Goal: Task Accomplishment & Management: Manage account settings

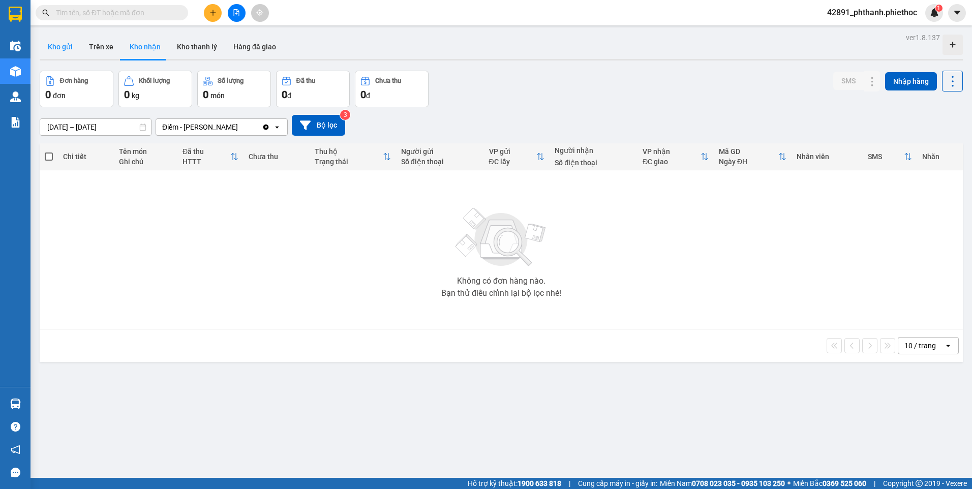
click at [62, 50] on button "Kho gửi" at bounding box center [60, 47] width 41 height 24
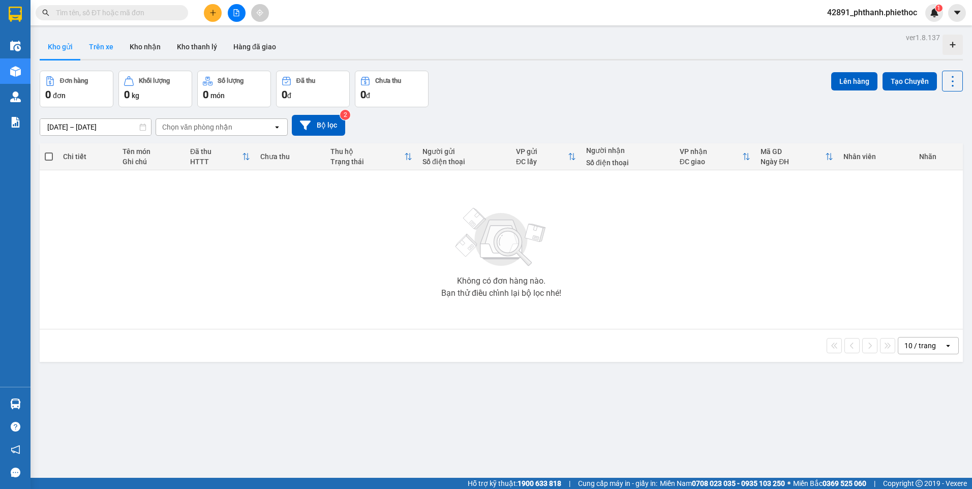
click at [109, 54] on button "Trên xe" at bounding box center [101, 47] width 41 height 24
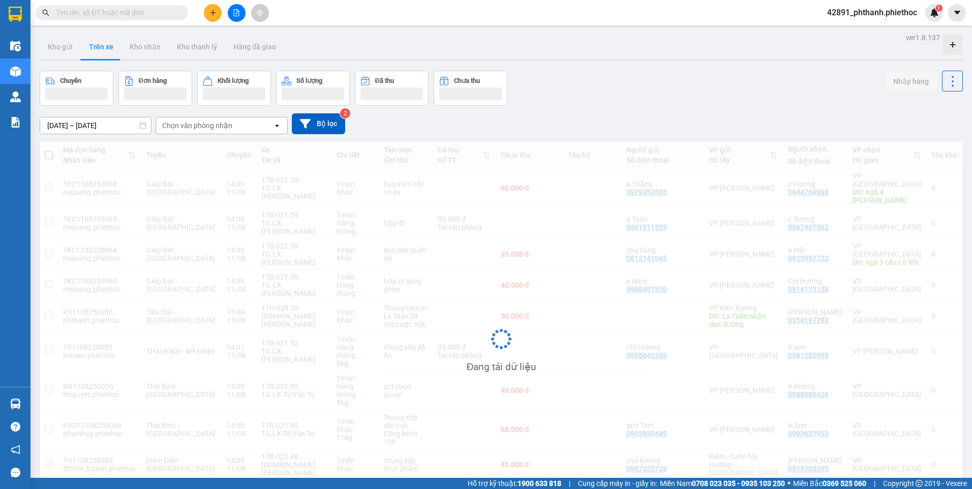
click at [109, 54] on button "Trên xe" at bounding box center [101, 47] width 41 height 24
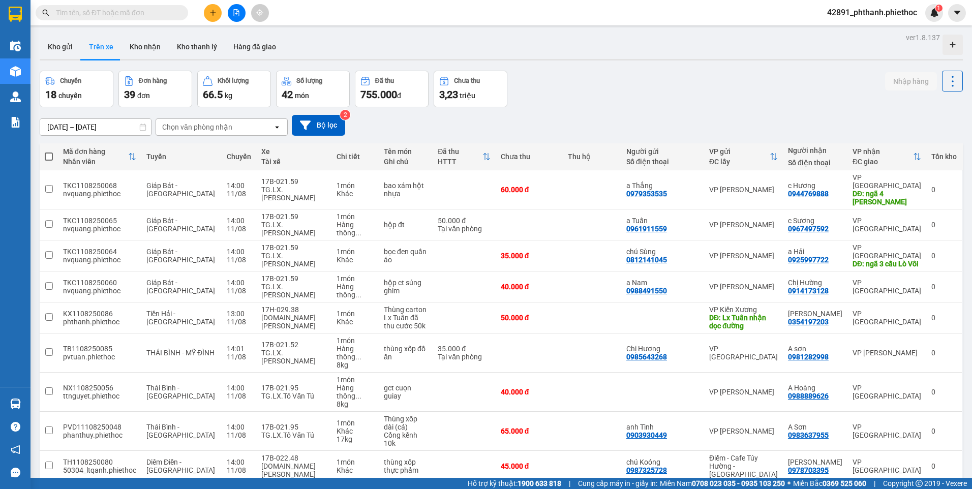
click at [917, 450] on span "100 / trang" at bounding box center [916, 450] width 37 height 10
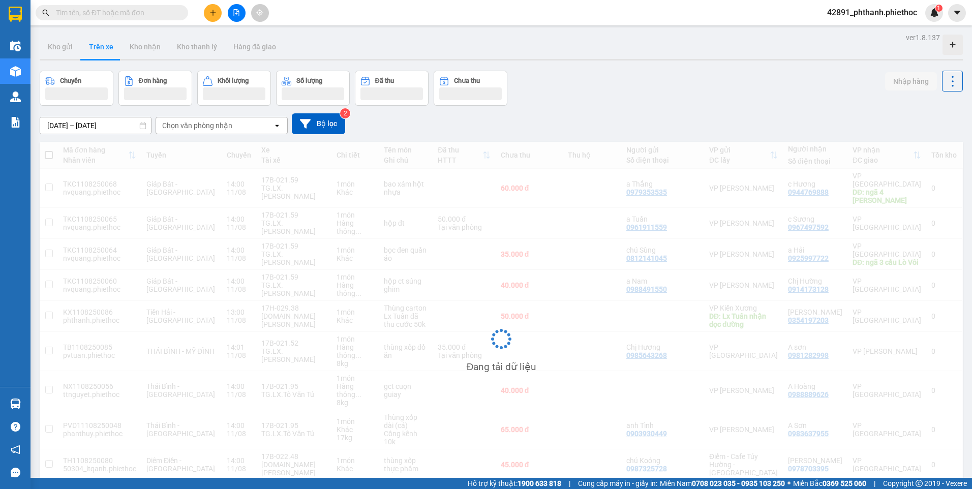
click at [762, 106] on div "[DATE] – [DATE] Press the down arrow key to interact with the calendar and sele…" at bounding box center [501, 124] width 923 height 36
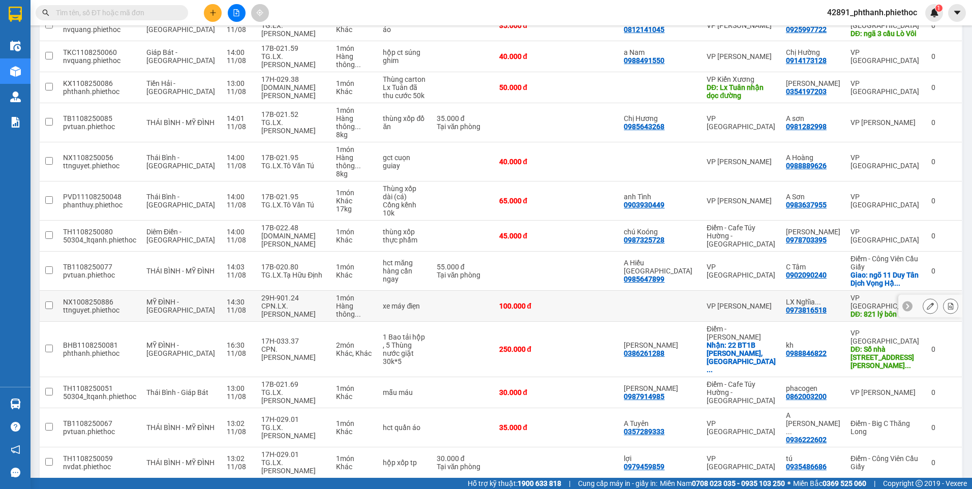
scroll to position [254, 0]
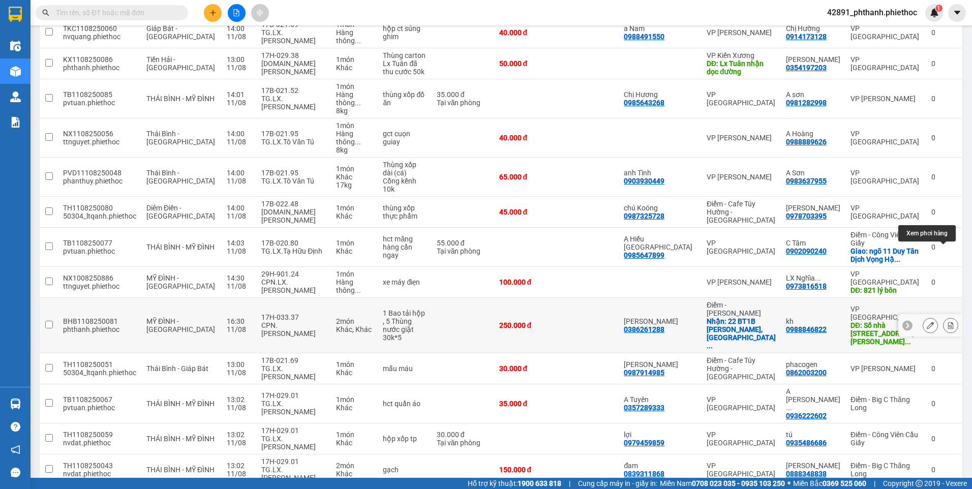
click at [948, 322] on icon at bounding box center [951, 325] width 6 height 7
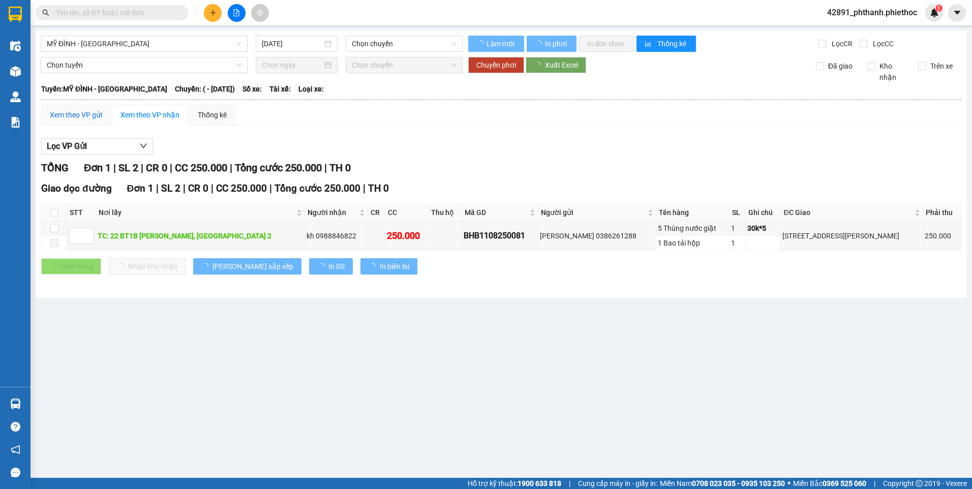
click at [83, 116] on div "Xem theo VP gửi" at bounding box center [76, 114] width 52 height 11
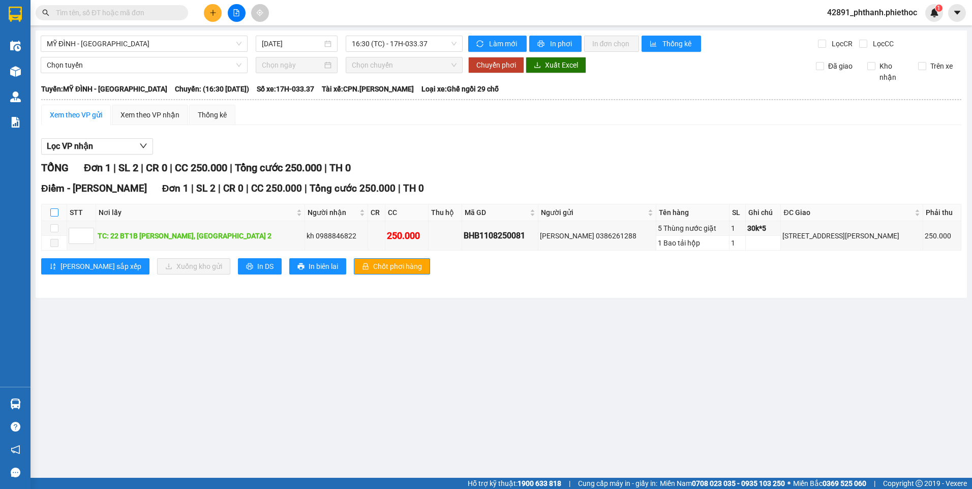
click at [53, 212] on input "checkbox" at bounding box center [54, 212] width 8 height 8
checkbox input "true"
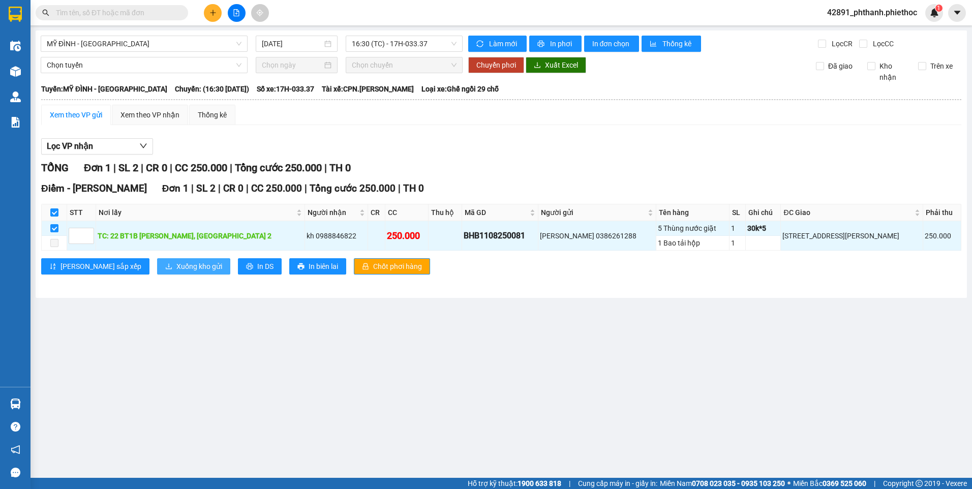
click at [176, 271] on span "Xuống kho gửi" at bounding box center [199, 266] width 46 height 11
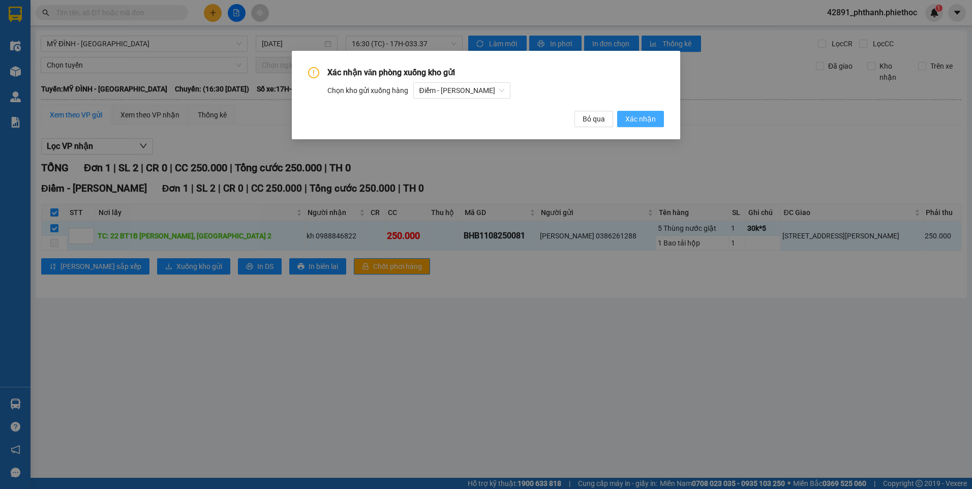
click at [642, 120] on span "Xác nhận" at bounding box center [640, 118] width 30 height 11
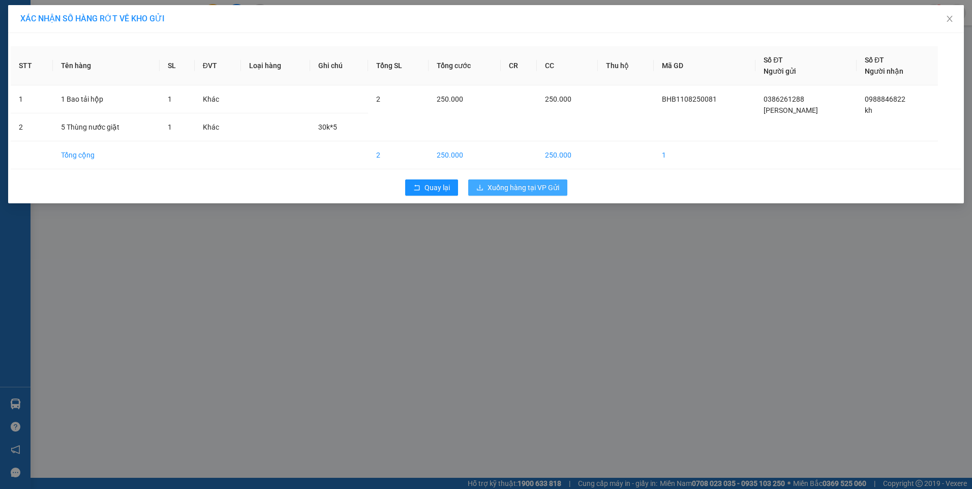
click at [531, 184] on span "Xuống hàng tại VP Gửi" at bounding box center [523, 187] width 72 height 11
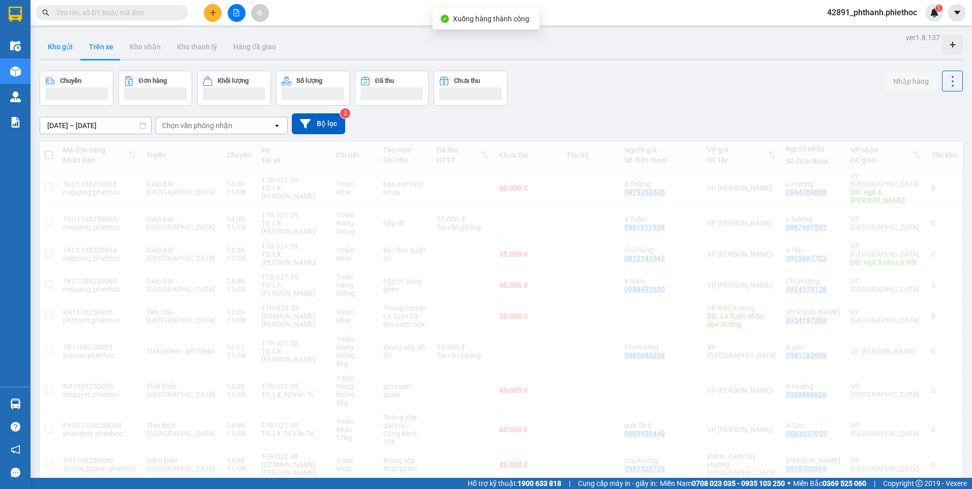
click at [55, 47] on button "Kho gửi" at bounding box center [60, 47] width 41 height 24
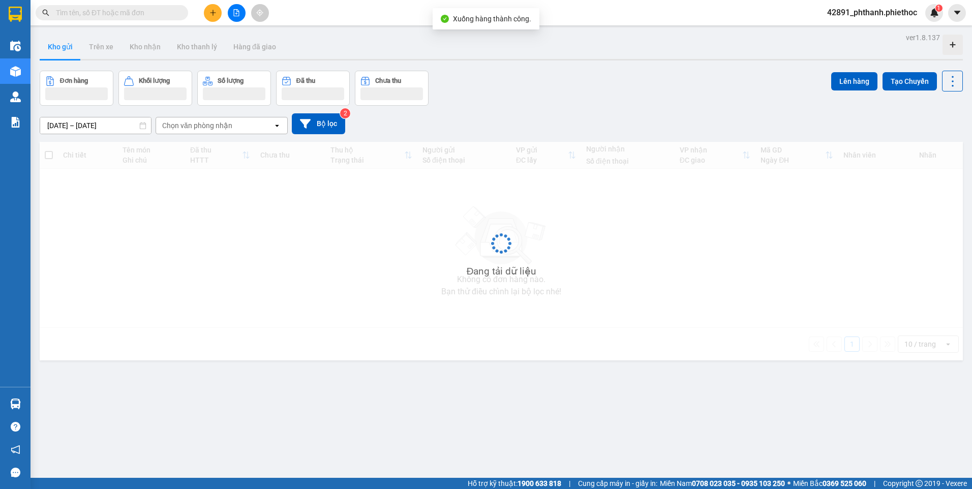
click at [55, 47] on button "Kho gửi" at bounding box center [60, 47] width 41 height 24
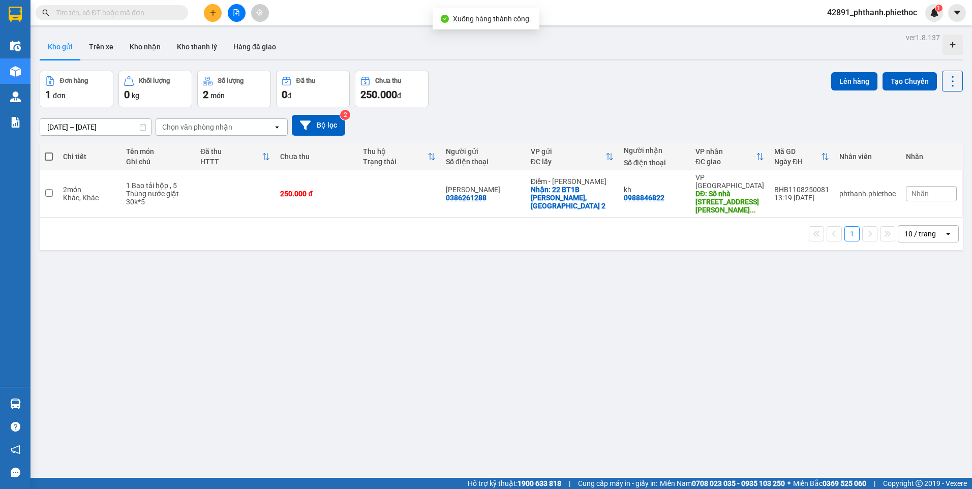
click at [55, 47] on button "Kho gửi" at bounding box center [60, 47] width 41 height 24
click at [594, 87] on div "Đơn hàng 1 đơn Khối lượng 0 kg Số lượng 2 món Đã thu 0 đ Chưa thu 250.000 đ Lên…" at bounding box center [501, 89] width 923 height 37
click at [920, 229] on div "10 / trang" at bounding box center [920, 234] width 32 height 10
click at [918, 326] on span "100 / trang" at bounding box center [916, 330] width 37 height 10
click at [720, 309] on div "ver 1.8.137 Kho gửi Trên xe Kho nhận Kho thanh [PERSON_NAME] đã giao Đơn hàng 1…" at bounding box center [501, 274] width 931 height 489
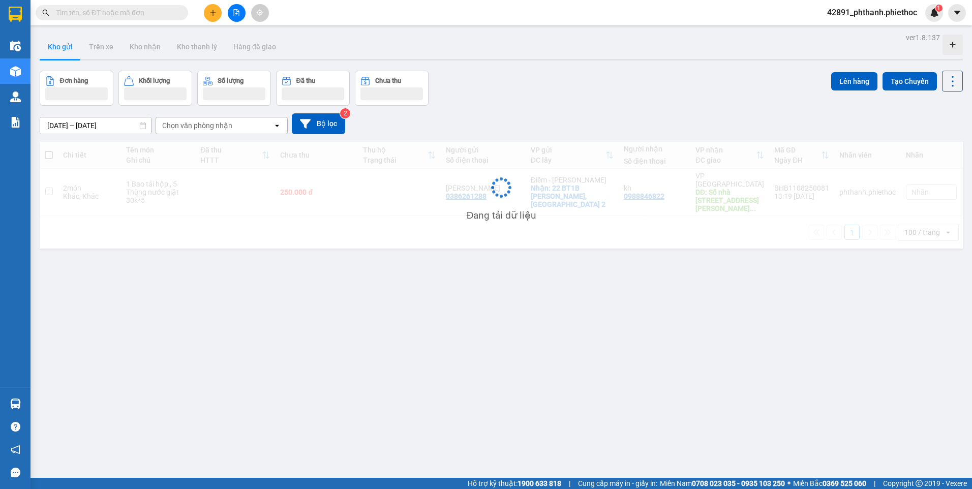
click at [686, 118] on div "[DATE] – [DATE] Press the down arrow key to interact with the calendar and sele…" at bounding box center [501, 123] width 923 height 21
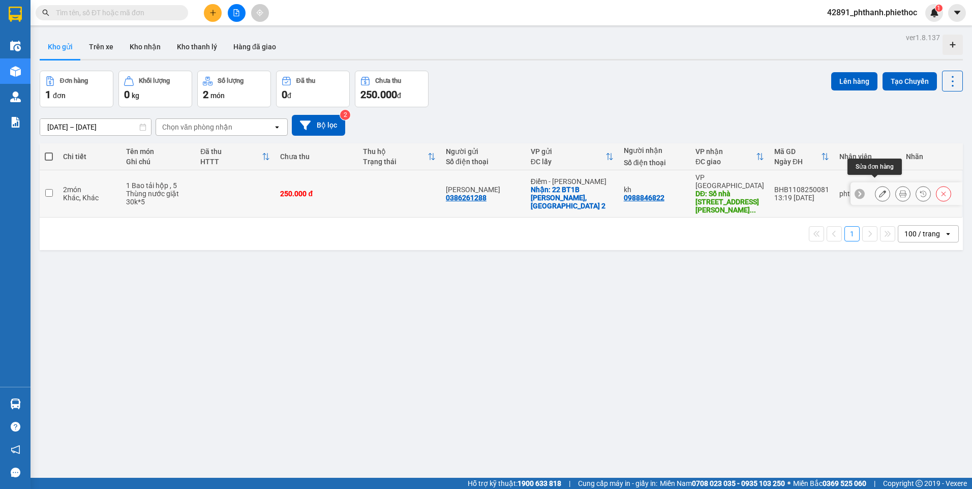
click at [879, 190] on icon at bounding box center [882, 193] width 7 height 7
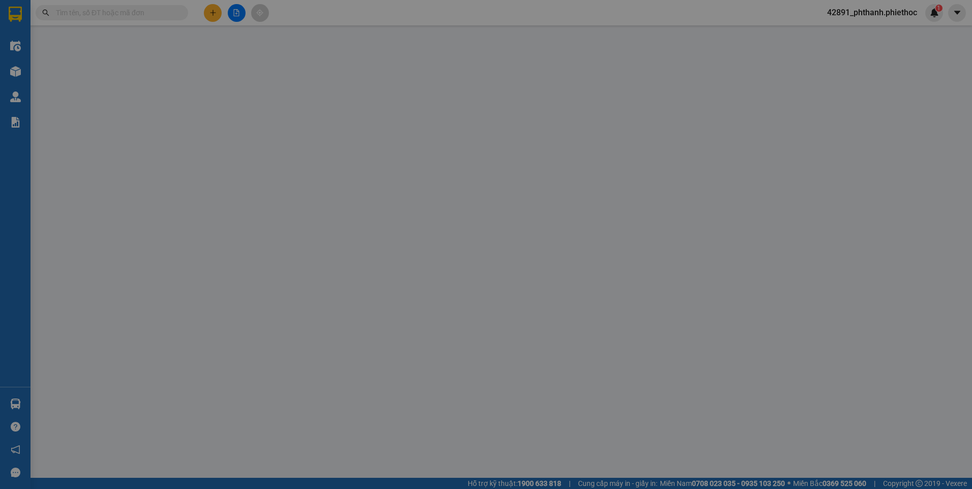
type input "0386261288"
type input "[PERSON_NAME]"
checkbox input "true"
type input "22 BT1B [PERSON_NAME], [GEOGRAPHIC_DATA] 2"
type input "0988846822"
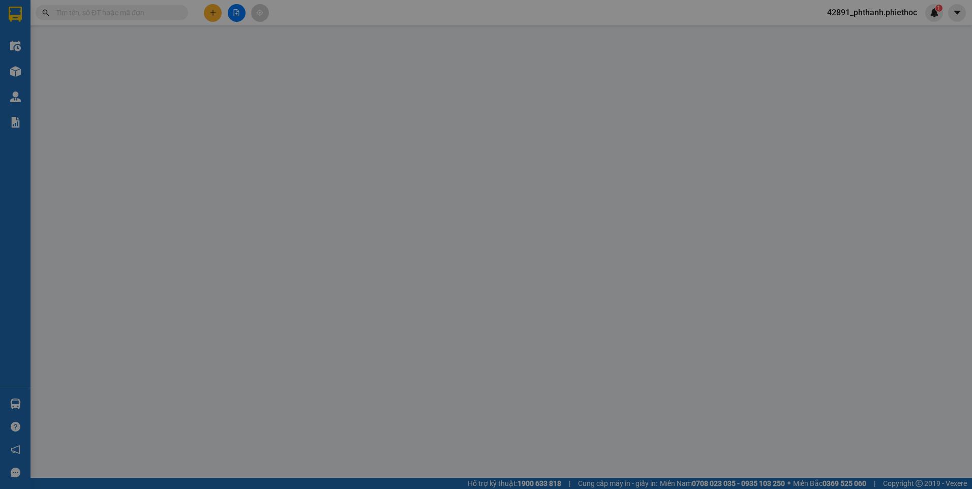
type input "kh"
type input "[STREET_ADDRESS][PERSON_NAME]"
type input "20.000"
type input "250.000"
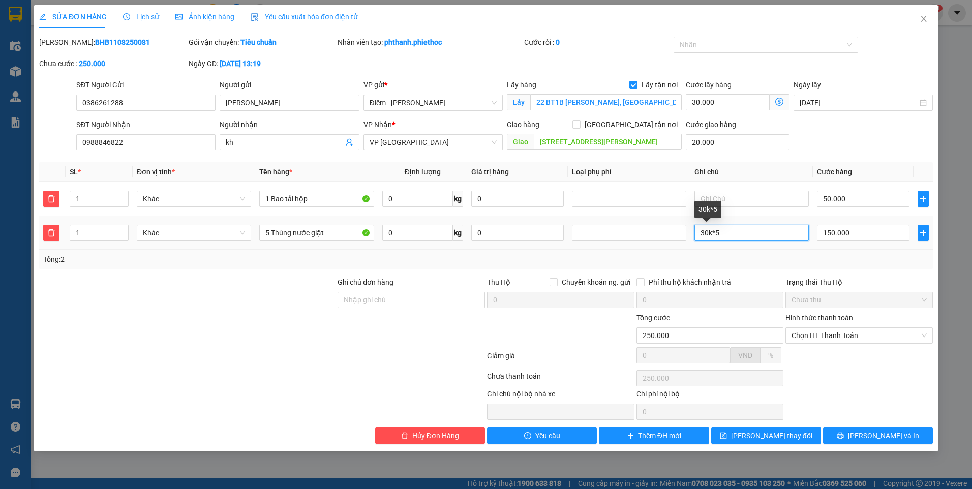
click at [718, 233] on input "30k*5" at bounding box center [751, 233] width 114 height 16
type input "30k*9"
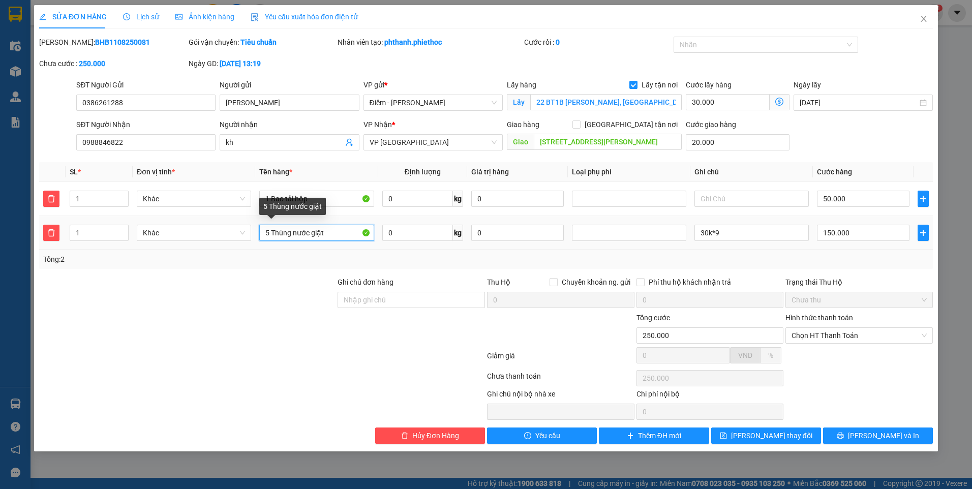
click at [270, 233] on input "5 Thùng nước giặt" at bounding box center [316, 233] width 114 height 16
type input "9 Thùng nước giặt"
click at [297, 321] on div at bounding box center [187, 330] width 298 height 36
click at [865, 233] on input "150.000" at bounding box center [863, 233] width 92 height 16
type input "2"
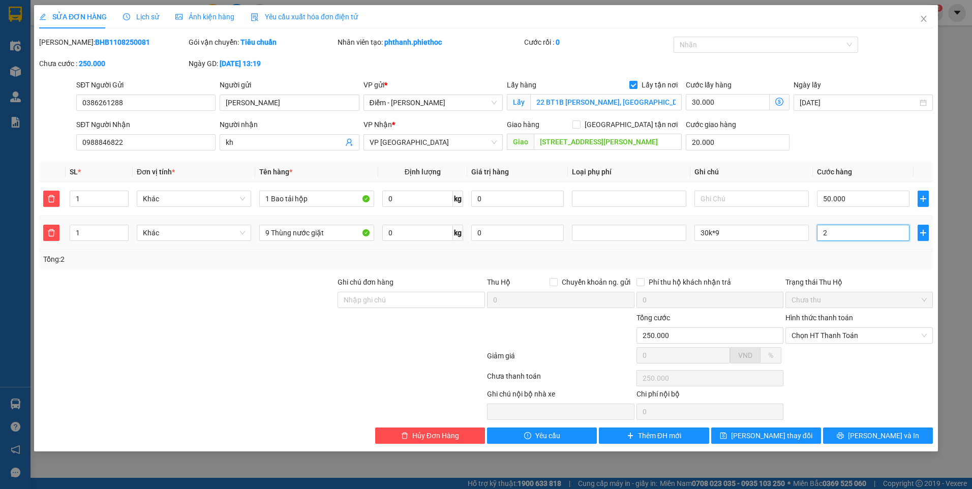
type input "100.002"
type input "100.027"
type input "270"
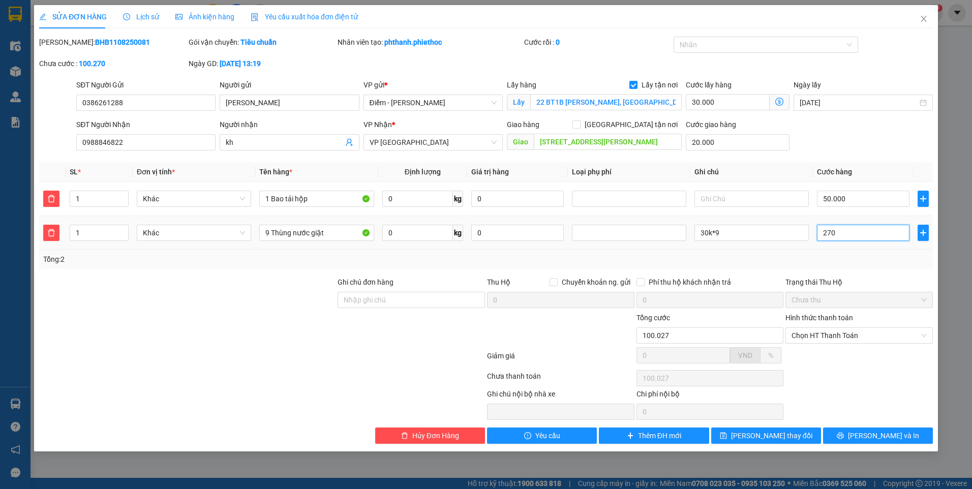
type input "100.270"
type input "270"
type input "370.000"
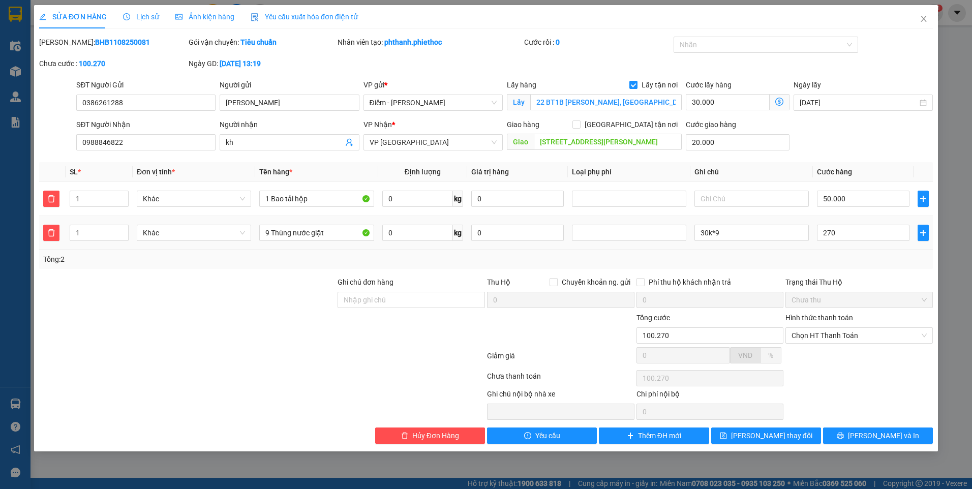
type input "270.000"
click at [850, 150] on div "SĐT Người Nhận 0988846822 Người nhận kh VP Nhận * VP Thái Bình Giao hàng [GEOGR…" at bounding box center [504, 137] width 860 height 36
click at [752, 439] on span "[PERSON_NAME] thay đổi" at bounding box center [771, 435] width 81 height 11
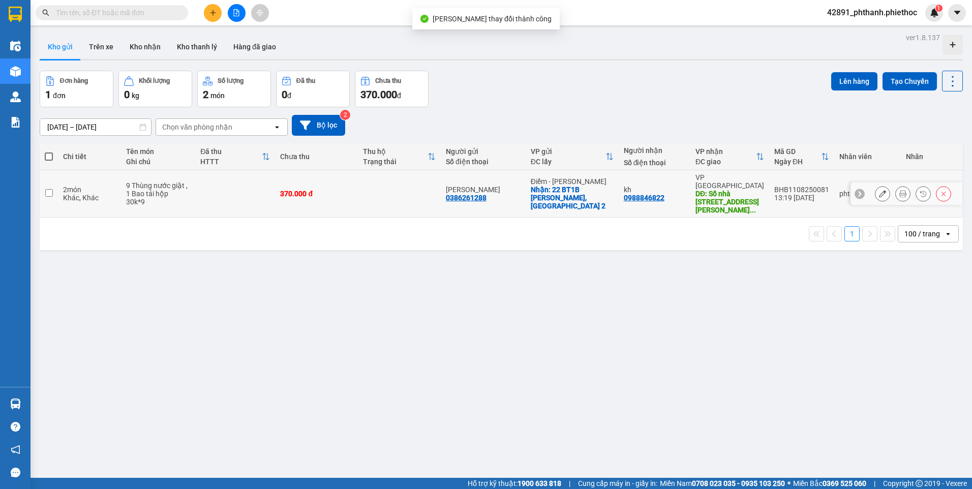
click at [379, 192] on td at bounding box center [399, 193] width 83 height 47
checkbox input "true"
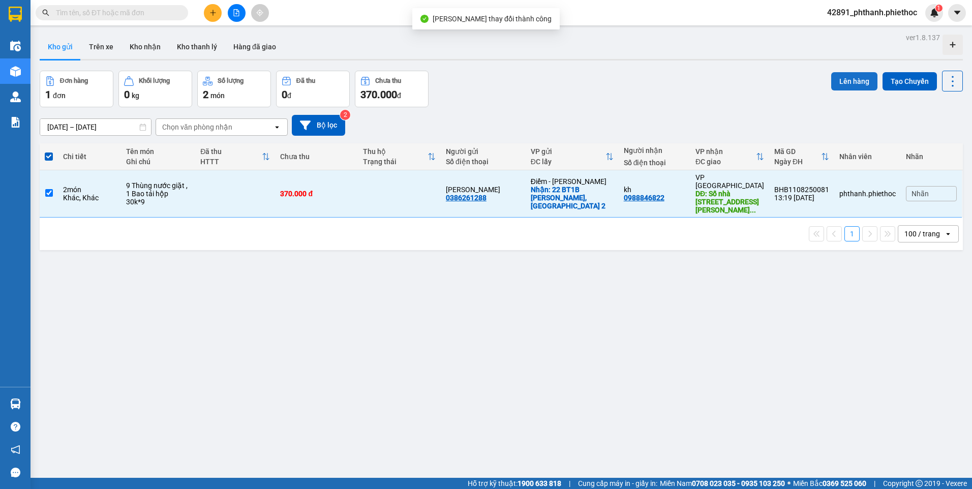
click at [836, 79] on button "Lên hàng" at bounding box center [854, 81] width 46 height 18
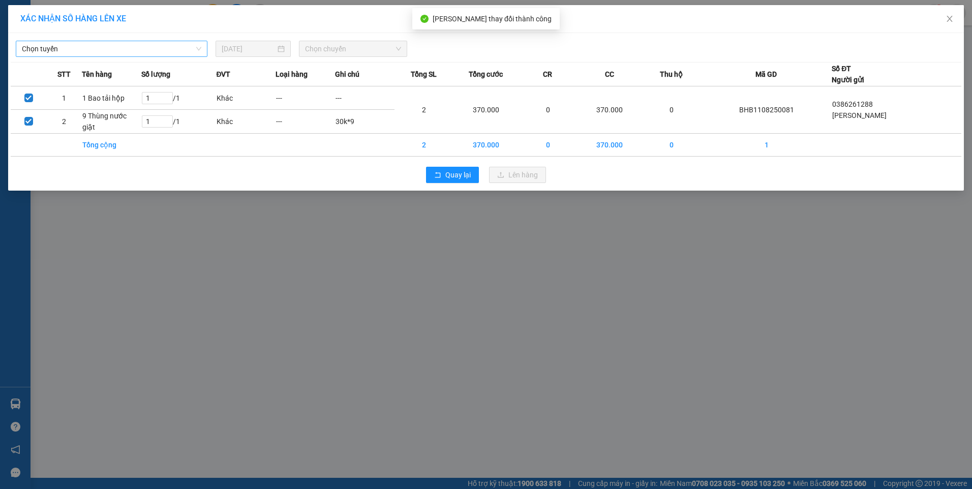
click at [81, 54] on span "Chọn tuyến" at bounding box center [111, 48] width 179 height 15
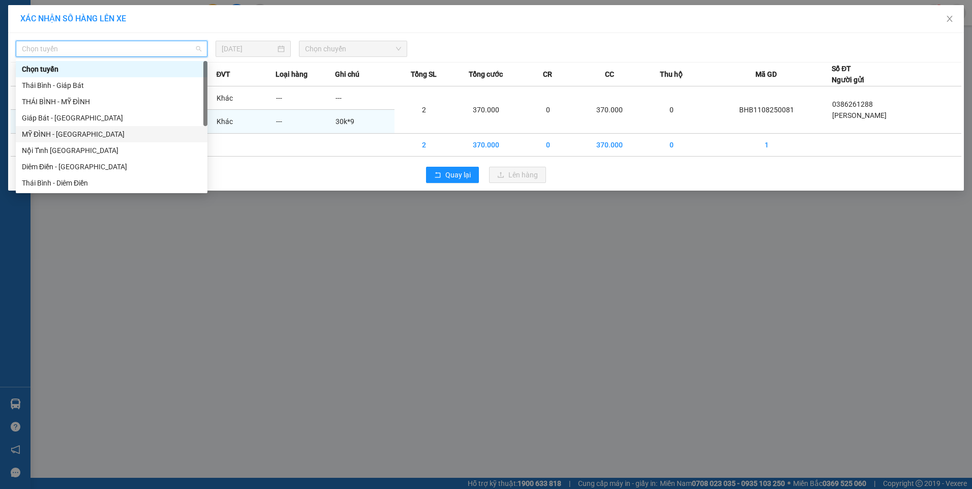
drag, startPoint x: 76, startPoint y: 131, endPoint x: 89, endPoint y: 116, distance: 19.8
click at [76, 133] on div "MỸ ĐÌNH - [GEOGRAPHIC_DATA]" at bounding box center [111, 134] width 179 height 11
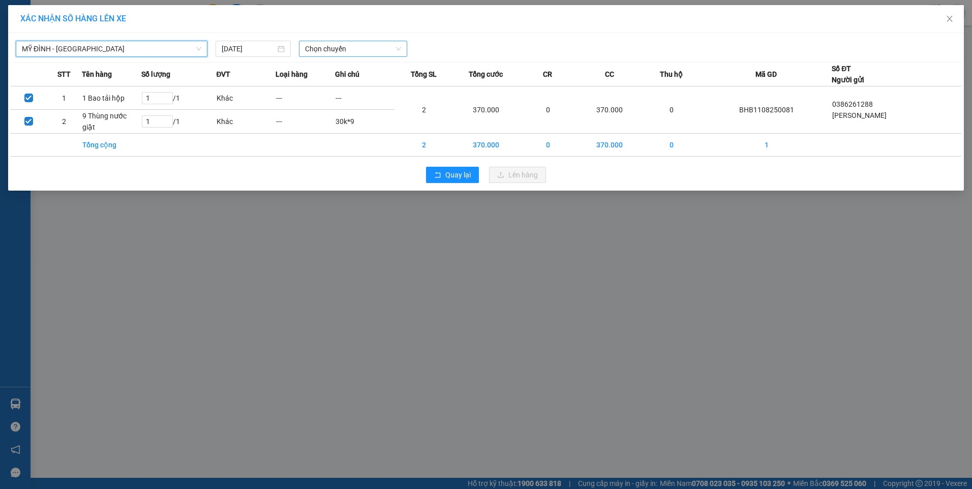
click at [309, 47] on span "Chọn chuyến" at bounding box center [353, 48] width 96 height 15
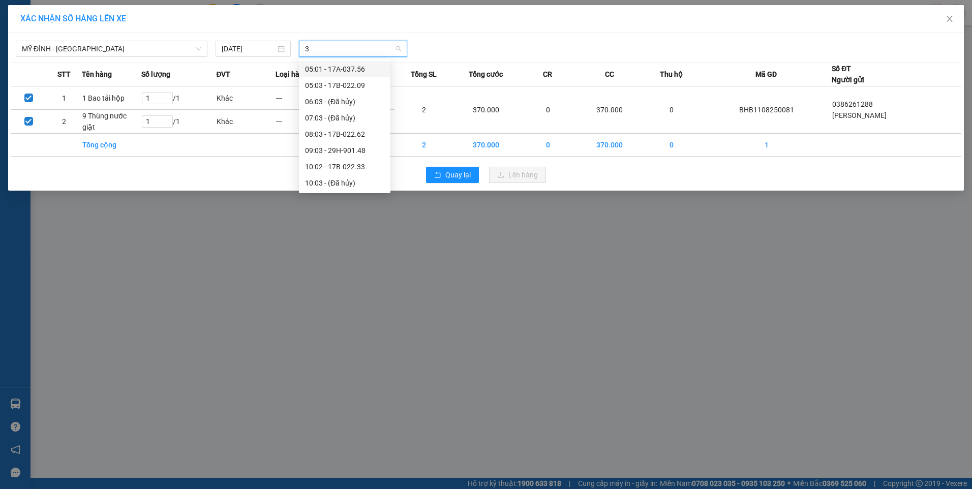
type input "37"
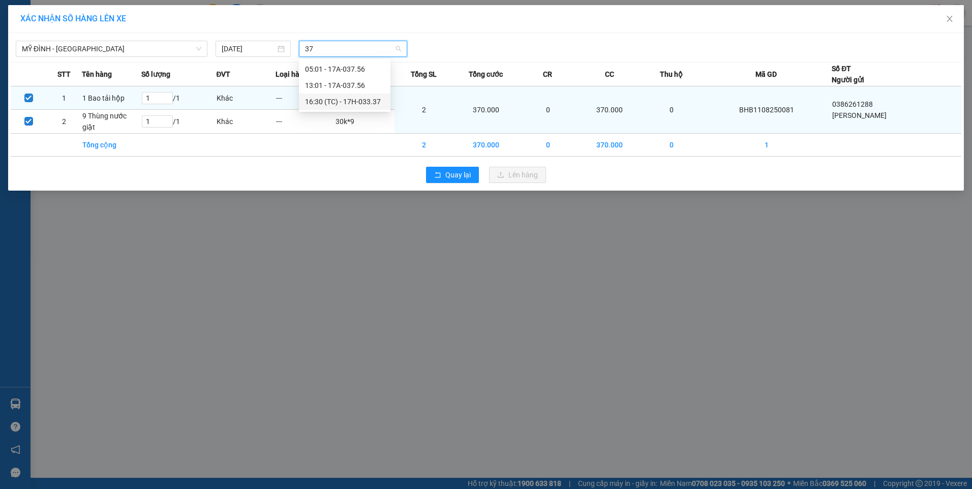
click at [362, 103] on div "16:30 (TC) - 17H-033.37" at bounding box center [344, 101] width 79 height 11
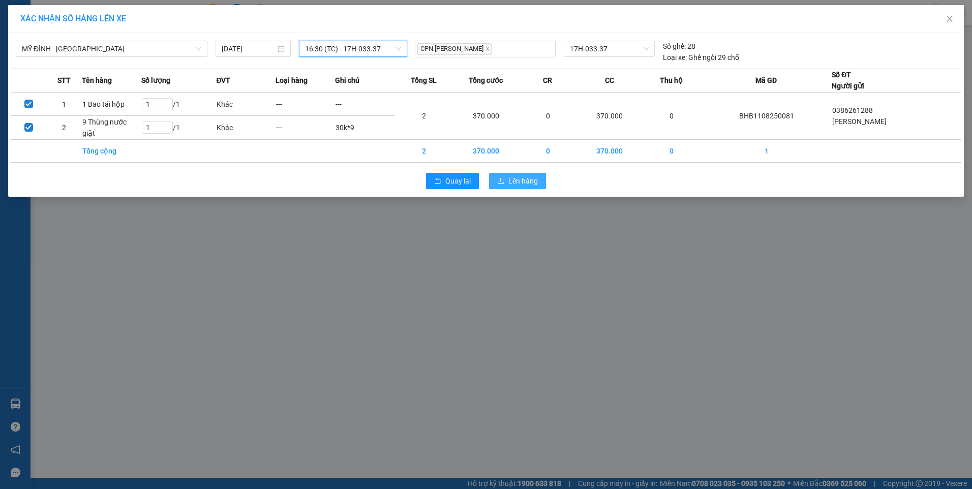
click at [535, 179] on span "Lên hàng" at bounding box center [522, 180] width 29 height 11
